Goal: Information Seeking & Learning: Learn about a topic

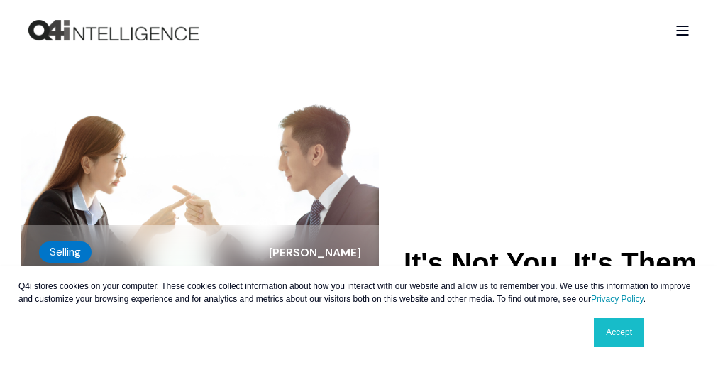
click at [359, 309] on div "Q4i stores cookies on your computer. These cookies collect information about ho…" at bounding box center [358, 314] width 709 height 99
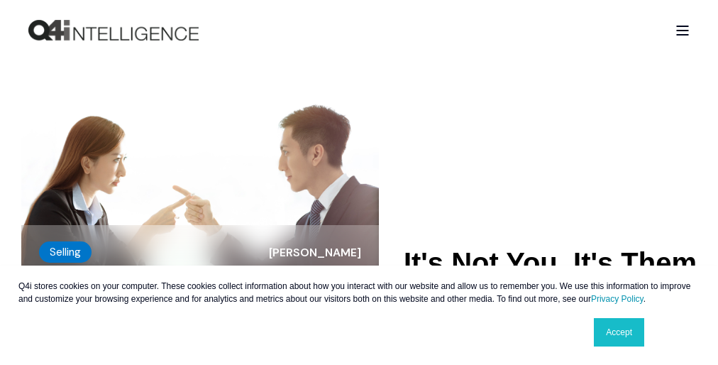
click at [359, 309] on div "Q4i stores cookies on your computer. These cookies collect information about ho…" at bounding box center [358, 314] width 709 height 99
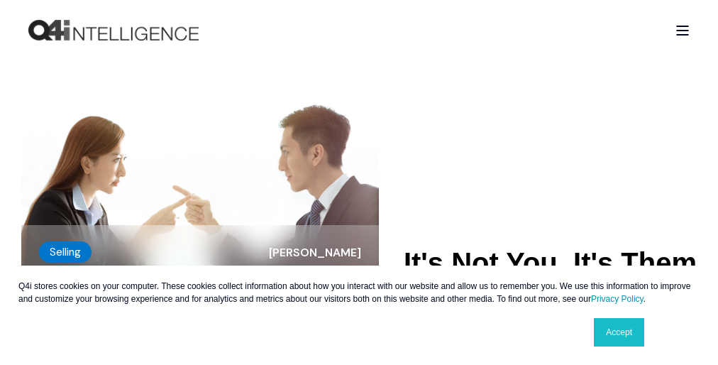
click at [359, 309] on div "Q4i stores cookies on your computer. These cookies collect information about ho…" at bounding box center [358, 314] width 709 height 99
